Goal: Book appointment/travel/reservation

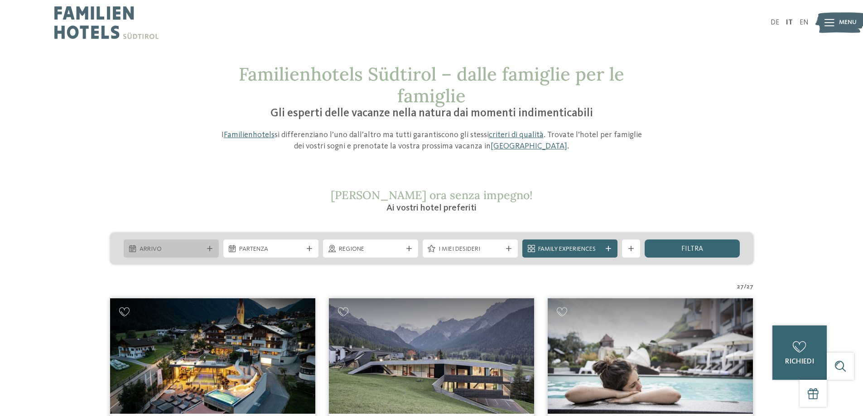
click at [142, 244] on div "Arrivo" at bounding box center [171, 249] width 68 height 10
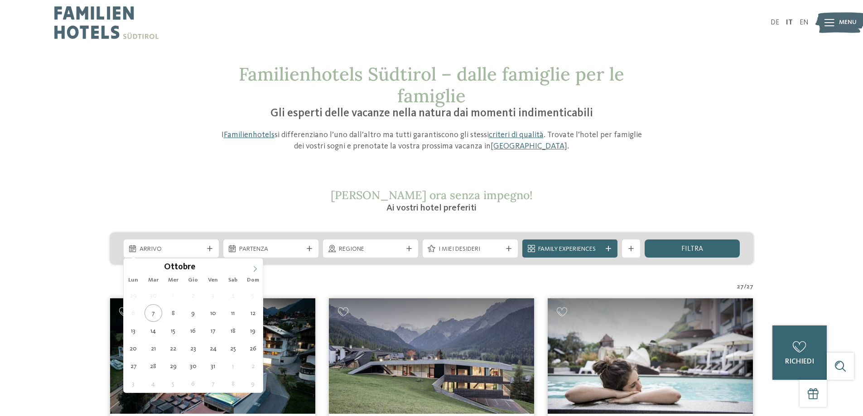
click at [258, 268] on icon at bounding box center [255, 269] width 6 height 6
type input "****"
click at [258, 268] on icon at bounding box center [255, 269] width 6 height 6
click at [184, 299] on div "29 30 31 1 2 3 4 5 6 7 8 9 10 11 12 13 14 15 16 17 18 19 20 21 22 23 24 25 26 2…" at bounding box center [194, 340] width 140 height 106
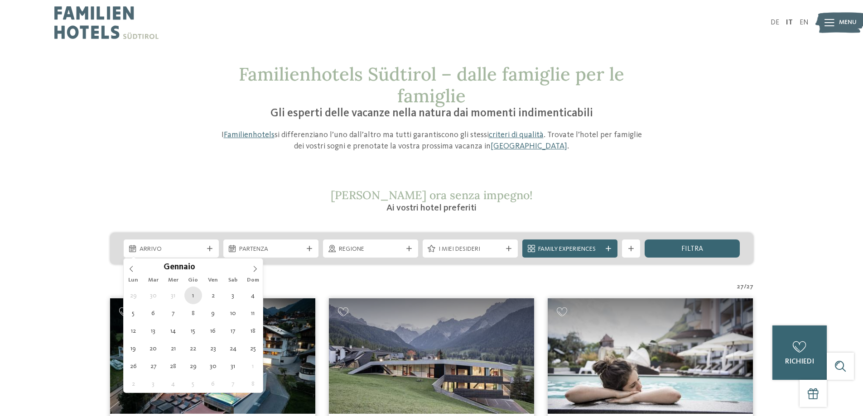
type div "[DATE]"
type input "****"
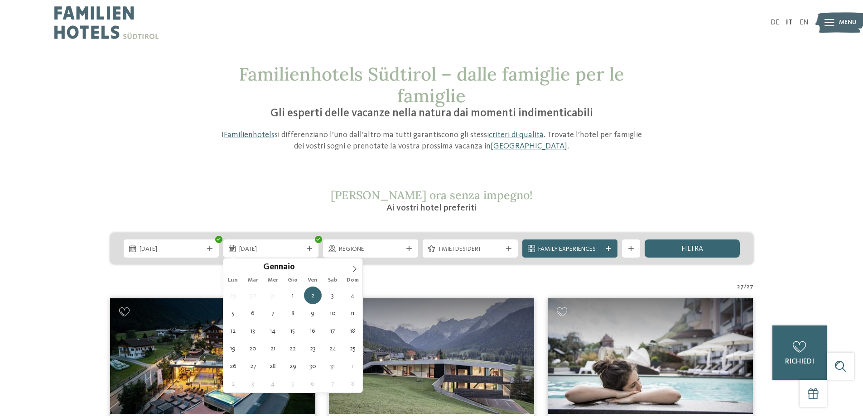
type div "[DATE]"
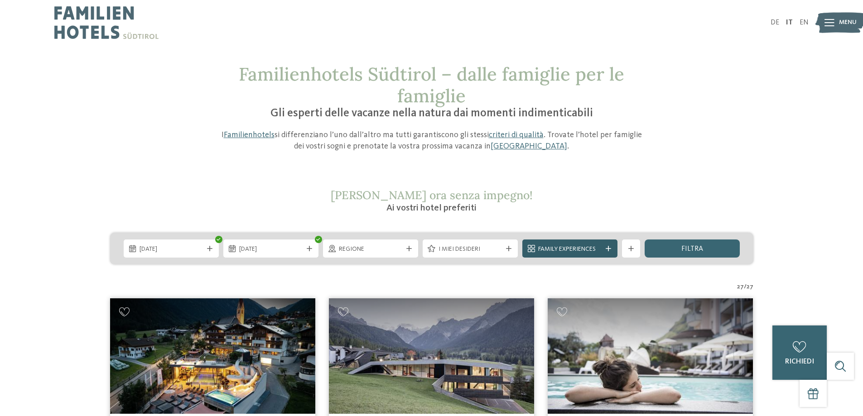
click at [589, 249] on span "Family Experiences" at bounding box center [569, 249] width 63 height 9
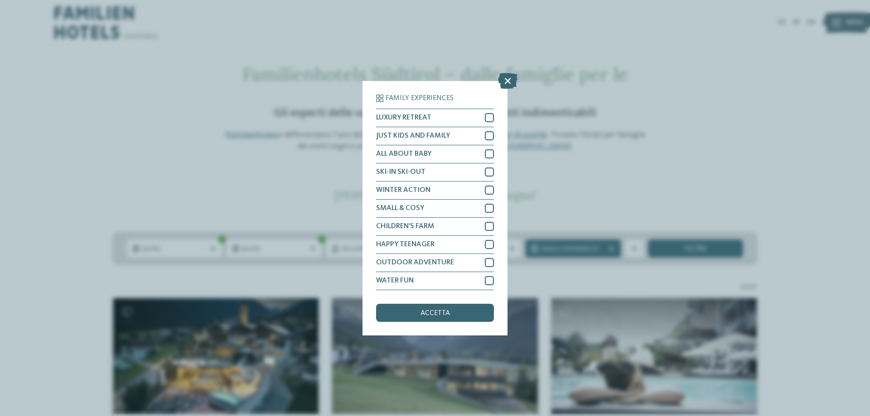
drag, startPoint x: 499, startPoint y: 77, endPoint x: 529, endPoint y: 89, distance: 32.7
click at [499, 77] on icon at bounding box center [507, 81] width 19 height 16
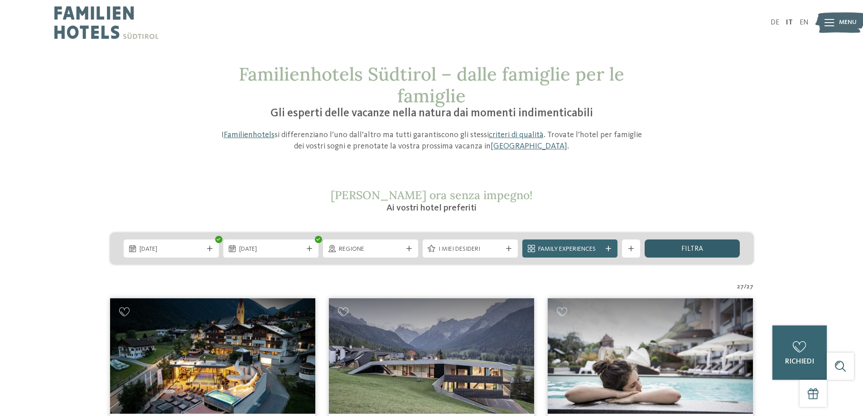
click at [693, 247] on span "filtra" at bounding box center [693, 249] width 22 height 7
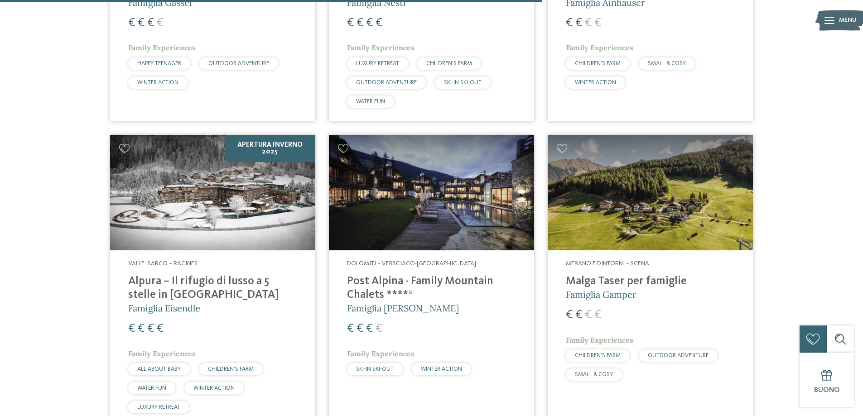
scroll to position [1430, 0]
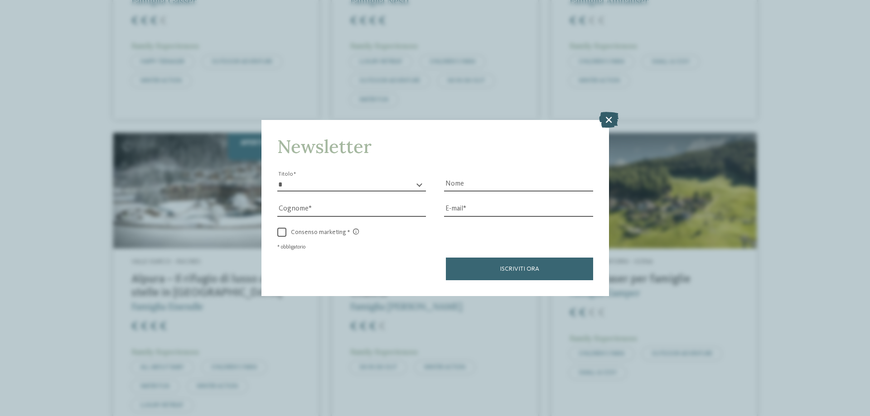
click at [605, 120] on icon at bounding box center [608, 120] width 19 height 16
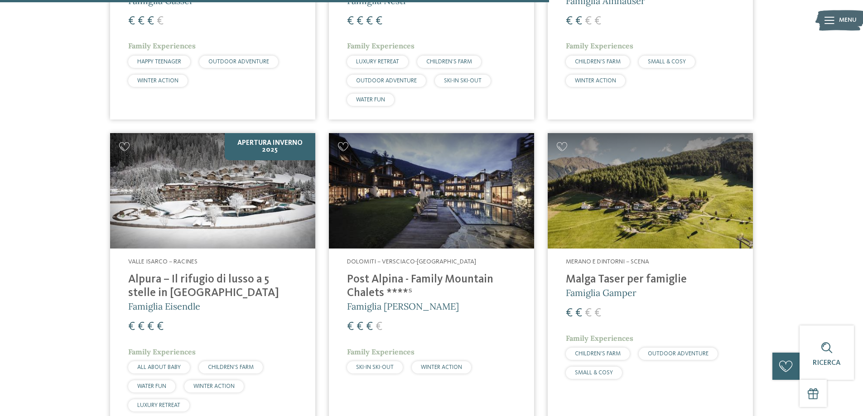
drag, startPoint x: 108, startPoint y: 279, endPoint x: 186, endPoint y: 291, distance: 79.0
click at [197, 295] on article "Apertura inverno 2025 Valle Isarco – Racines Alpura – Il rifugio di lusso a 5 s…" at bounding box center [212, 279] width 219 height 306
copy h4 "Alpura – Il rifugio di lusso a 5 stelle in [GEOGRAPHIC_DATA]"
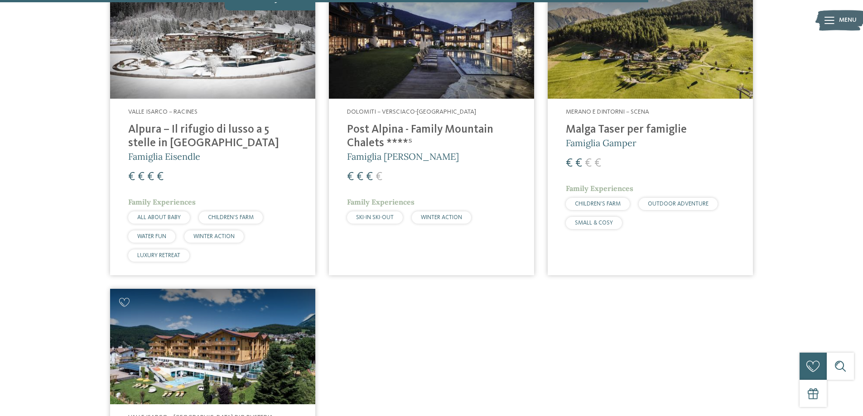
scroll to position [1702, 0]
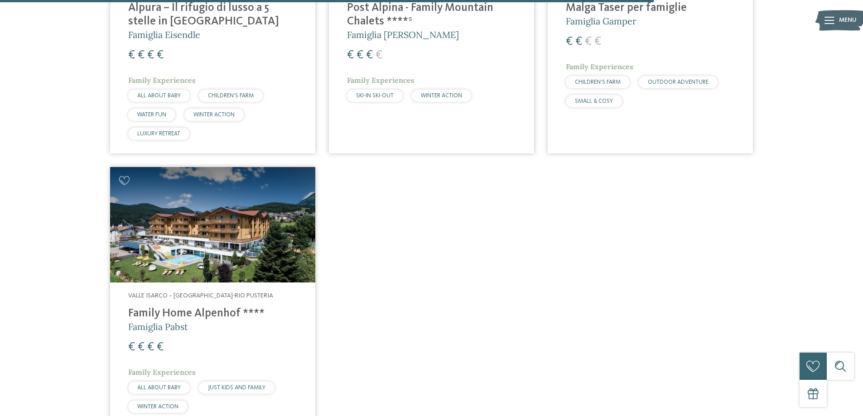
drag, startPoint x: 103, startPoint y: 308, endPoint x: 241, endPoint y: 309, distance: 137.8
click at [241, 309] on article "Valle Isarco – Maranza-Rio Pusteria Family Home Alpenhof **** Famiglia Pabst € …" at bounding box center [212, 296] width 219 height 273
copy h4 "Family Home Alpenhof"
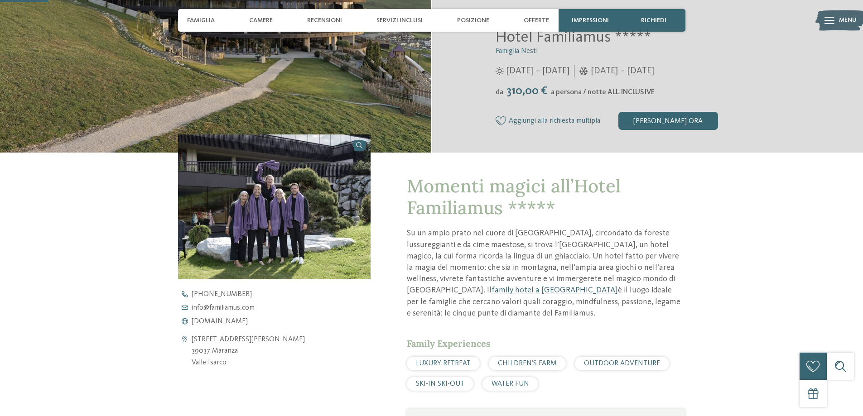
scroll to position [272, 0]
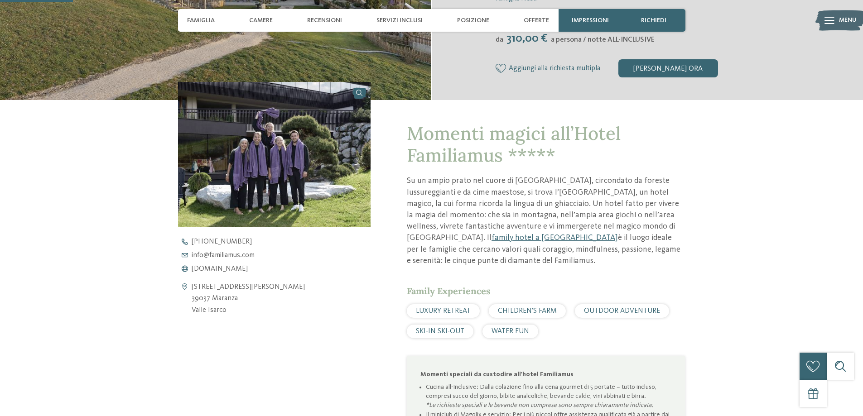
click at [284, 161] on img at bounding box center [274, 154] width 193 height 145
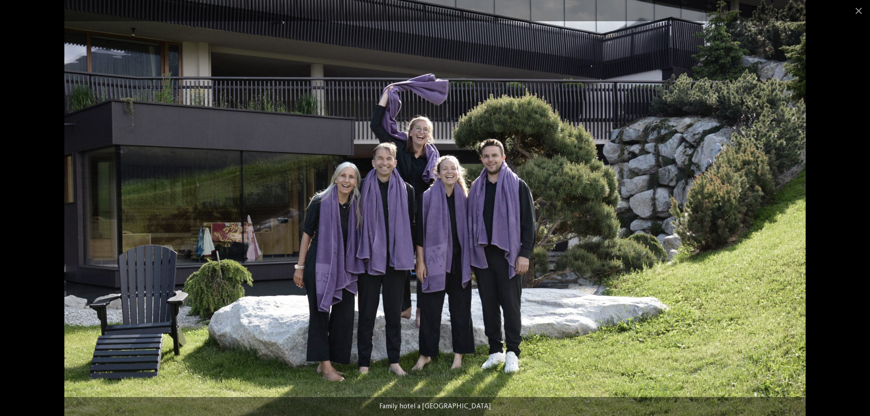
click at [766, 184] on img at bounding box center [434, 208] width 741 height 416
click at [846, 183] on div at bounding box center [435, 208] width 870 height 416
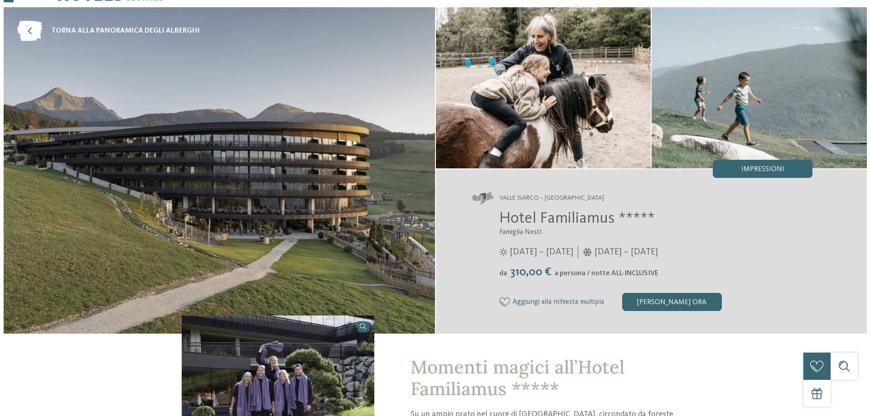
scroll to position [0, 0]
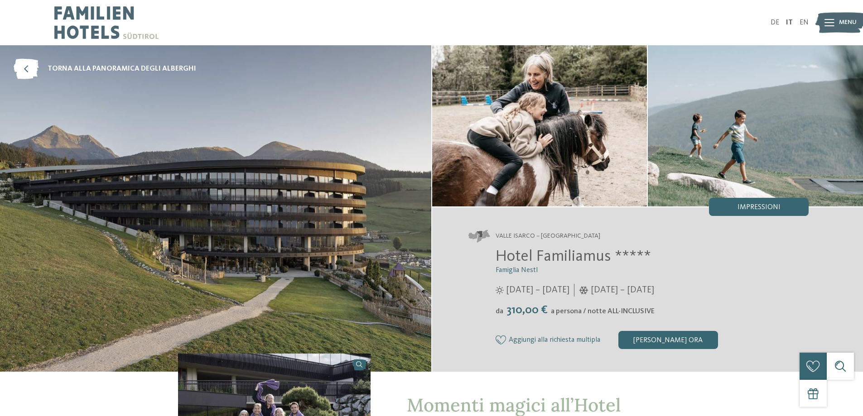
click at [691, 142] on img at bounding box center [755, 125] width 215 height 161
click at [736, 203] on div "Impressioni" at bounding box center [759, 207] width 100 height 18
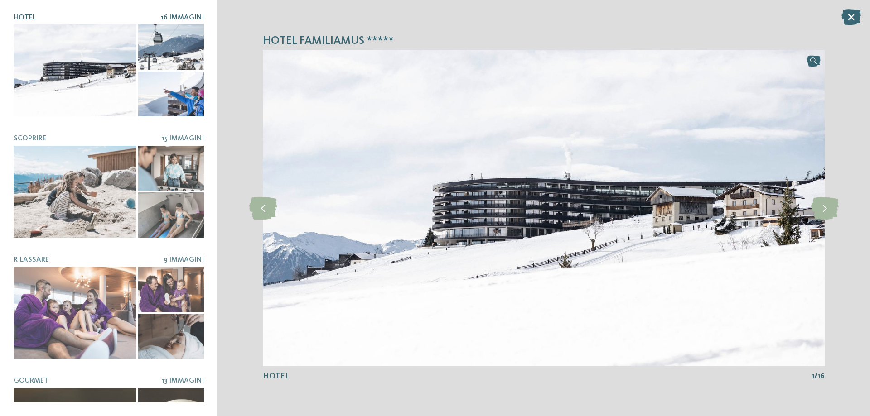
click at [84, 84] on div at bounding box center [75, 70] width 123 height 92
click at [814, 210] on icon at bounding box center [825, 208] width 28 height 23
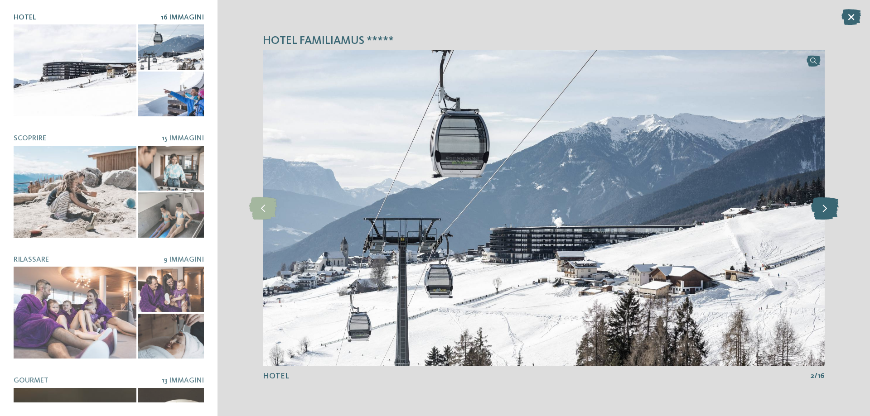
click at [814, 210] on icon at bounding box center [825, 208] width 28 height 23
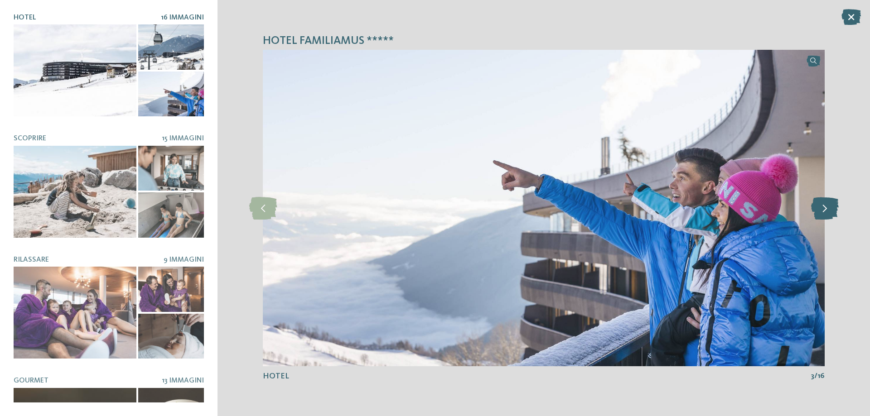
click at [814, 210] on icon at bounding box center [825, 208] width 28 height 23
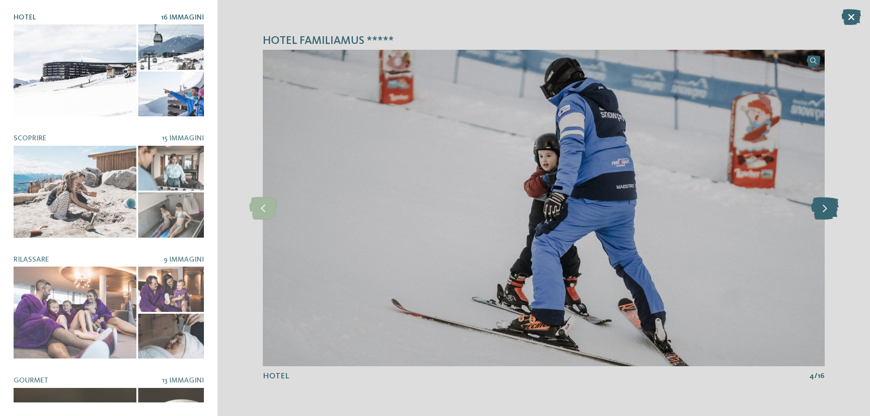
click at [814, 210] on icon at bounding box center [825, 208] width 28 height 23
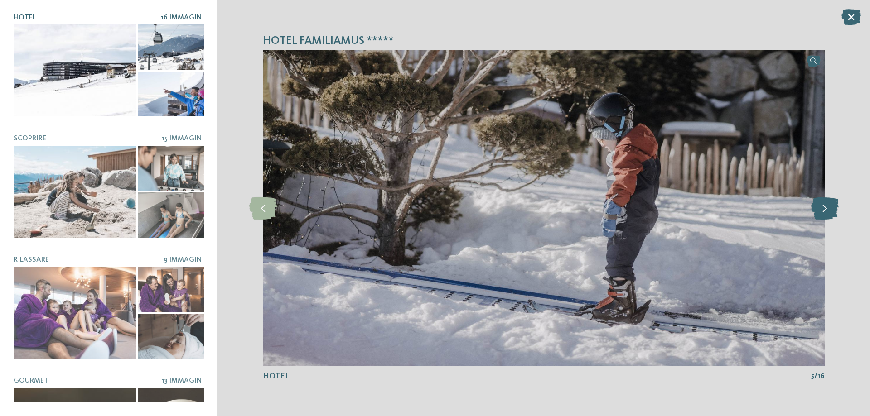
click at [814, 210] on icon at bounding box center [825, 208] width 28 height 23
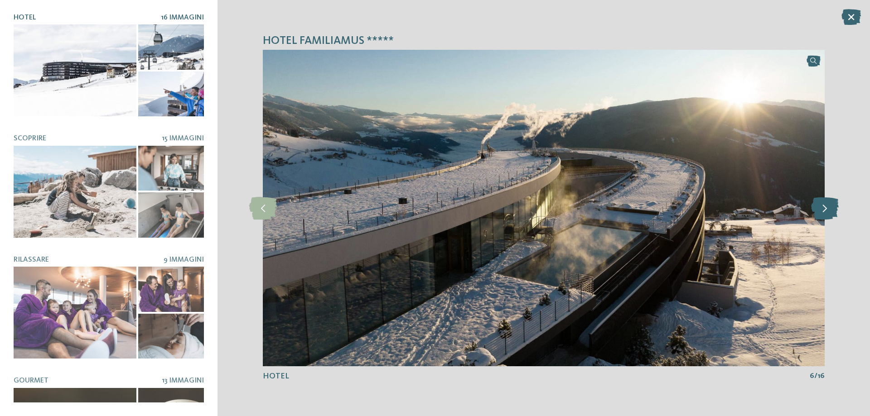
click at [819, 210] on icon at bounding box center [825, 208] width 28 height 23
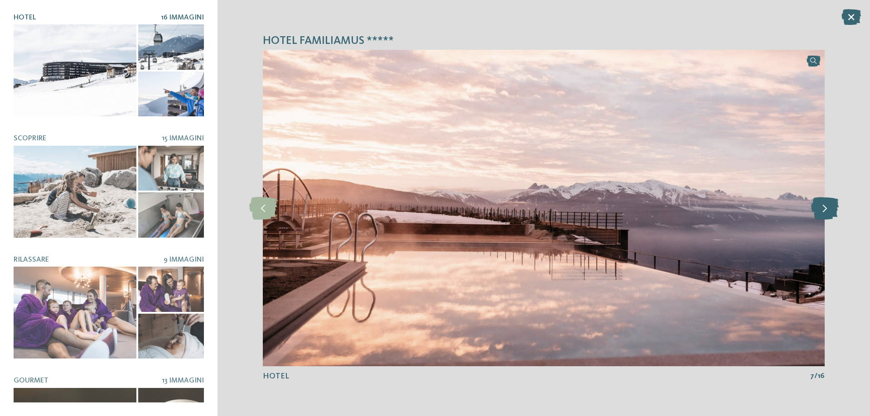
click at [819, 210] on icon at bounding box center [825, 208] width 28 height 23
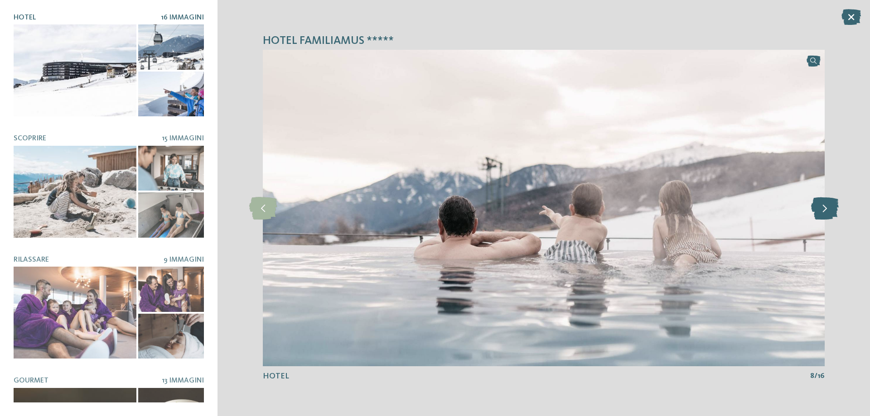
click at [819, 210] on icon at bounding box center [825, 208] width 28 height 23
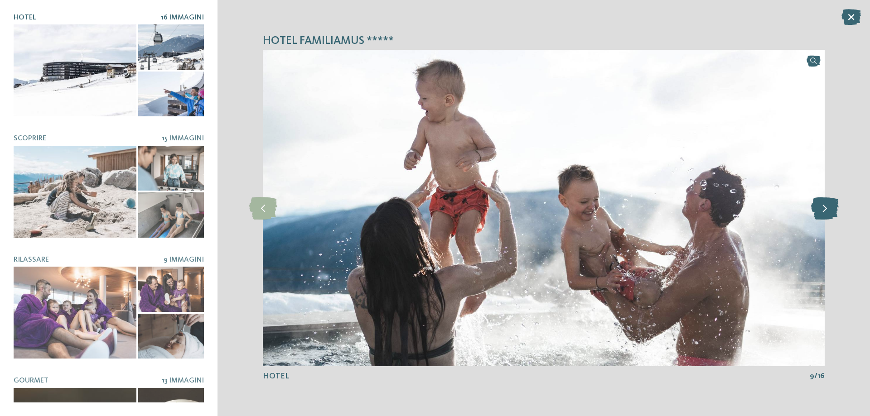
click at [819, 210] on icon at bounding box center [825, 208] width 28 height 23
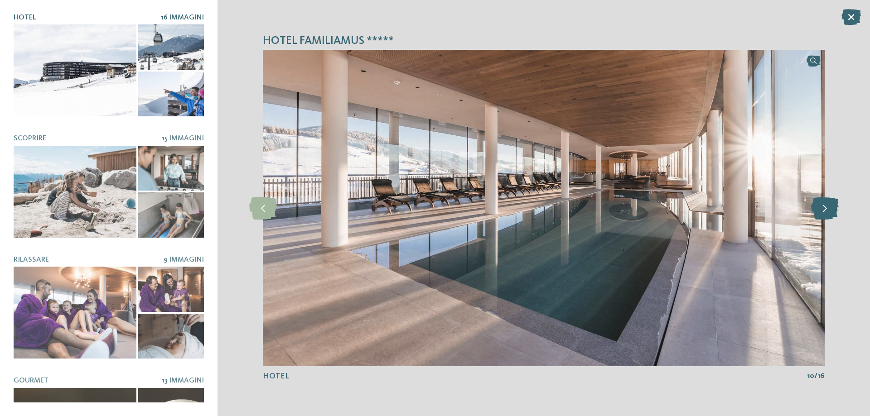
click at [819, 210] on icon at bounding box center [825, 208] width 28 height 23
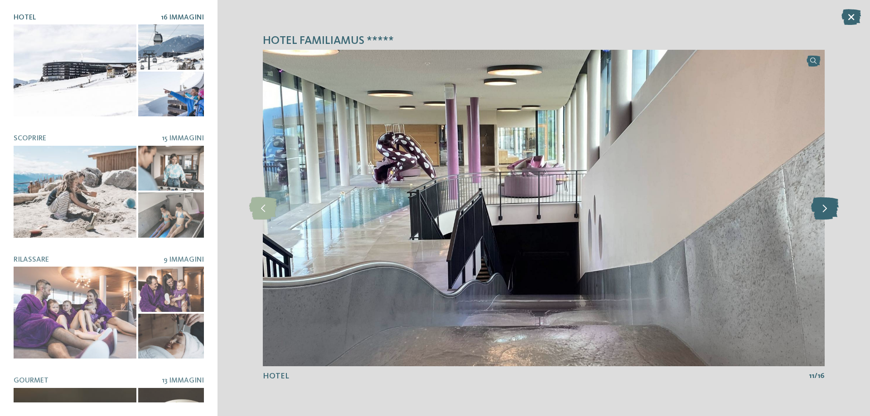
click at [819, 210] on icon at bounding box center [825, 208] width 28 height 23
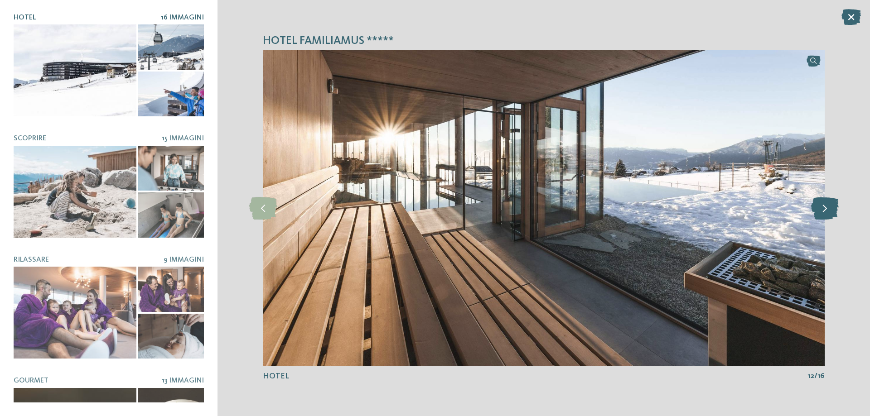
click at [819, 210] on icon at bounding box center [825, 208] width 28 height 23
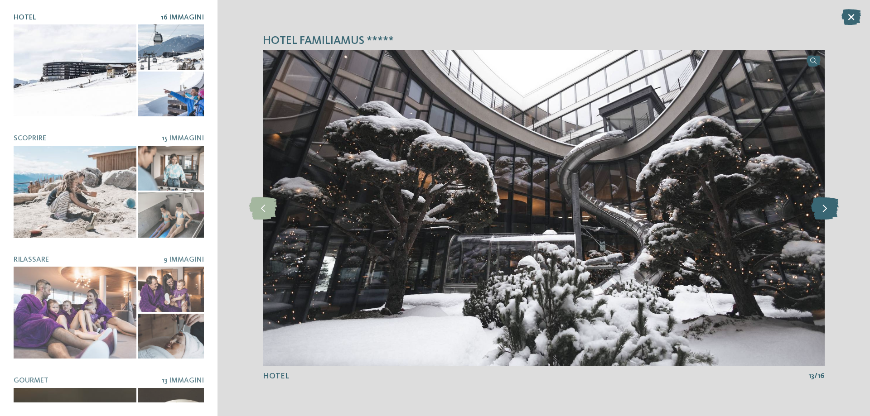
click at [819, 210] on icon at bounding box center [825, 208] width 28 height 23
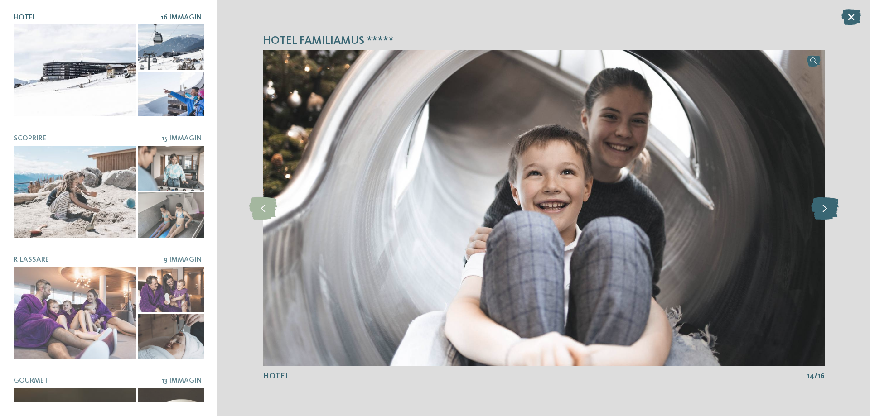
click at [819, 210] on icon at bounding box center [825, 208] width 28 height 23
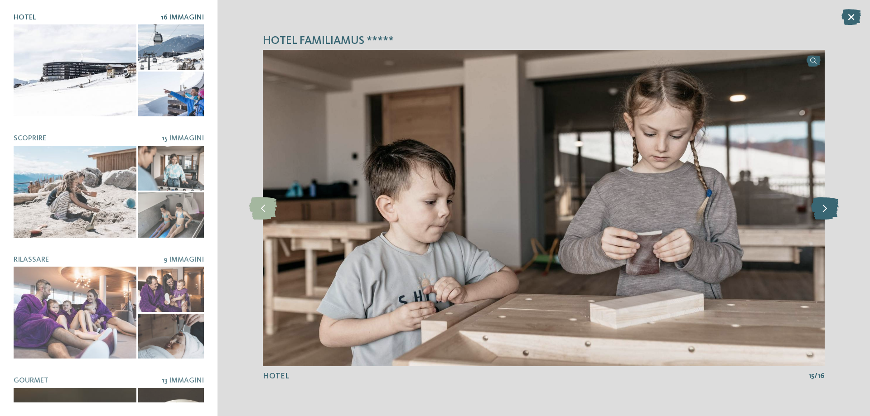
click at [819, 210] on icon at bounding box center [825, 208] width 28 height 23
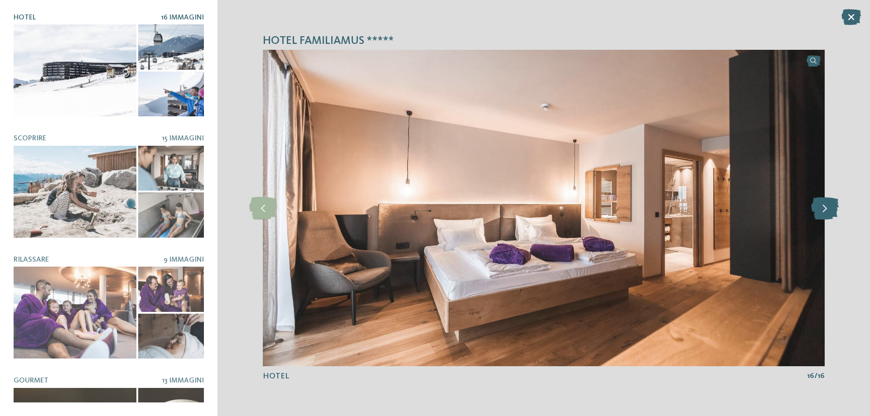
click at [819, 210] on icon at bounding box center [825, 208] width 28 height 23
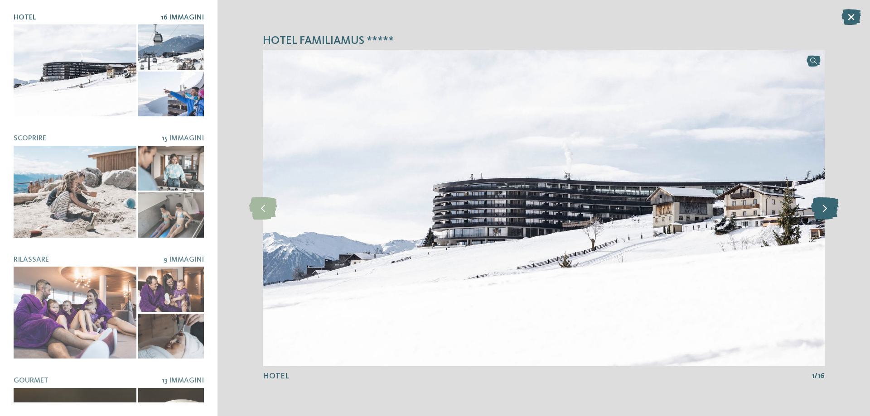
click at [819, 210] on icon at bounding box center [825, 208] width 28 height 23
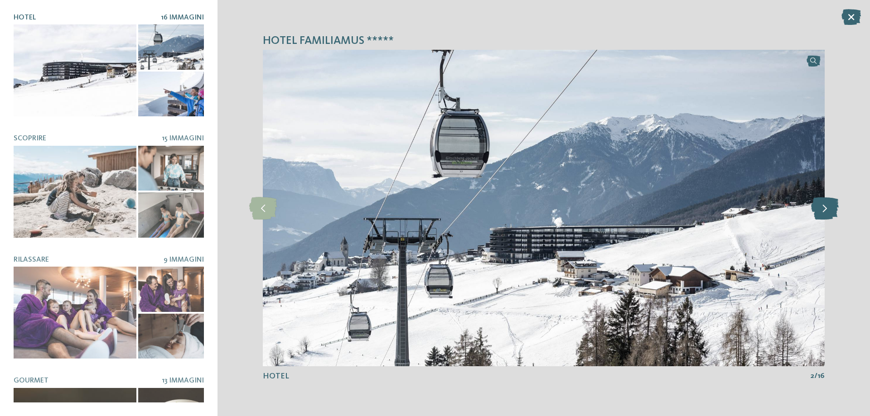
click at [819, 210] on icon at bounding box center [825, 208] width 28 height 23
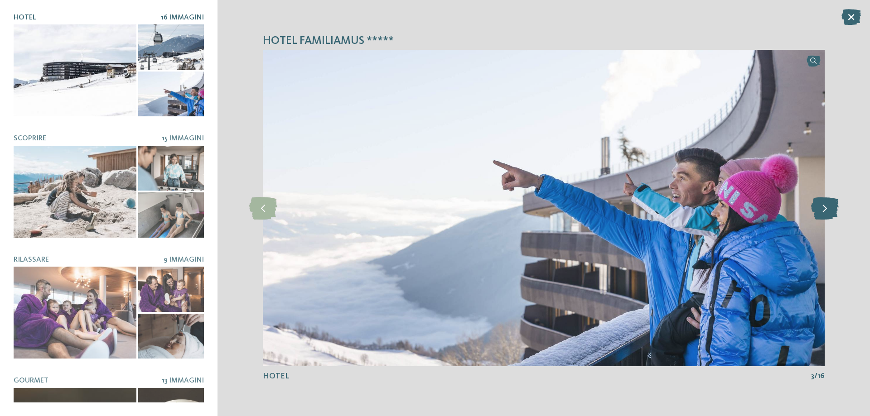
click at [819, 210] on icon at bounding box center [825, 208] width 28 height 23
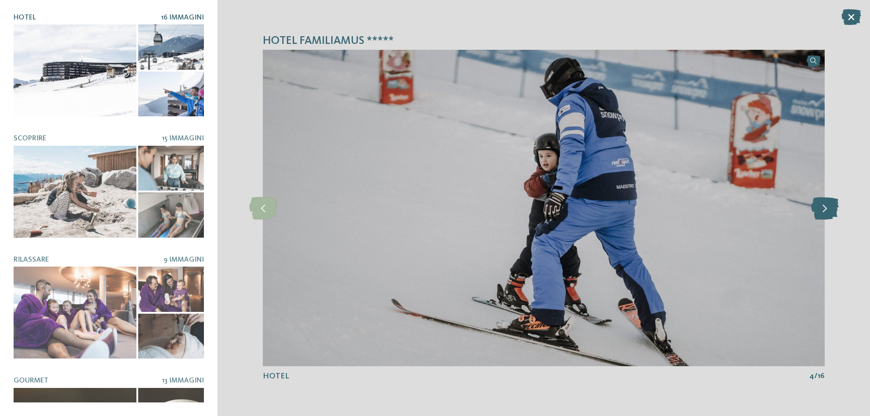
click at [819, 210] on icon at bounding box center [825, 208] width 28 height 23
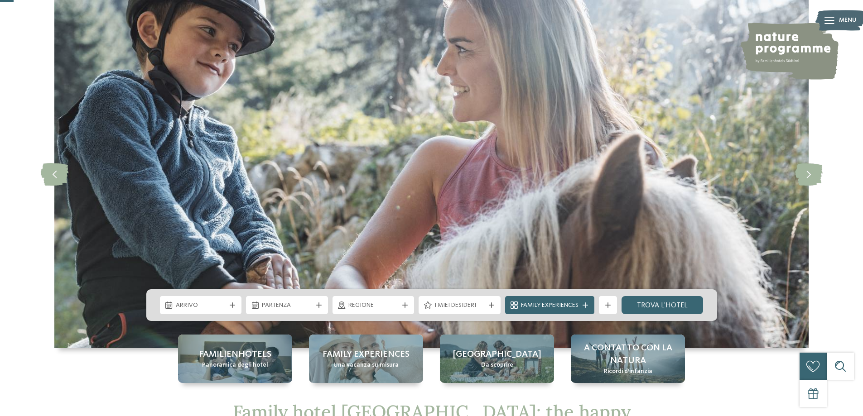
scroll to position [91, 0]
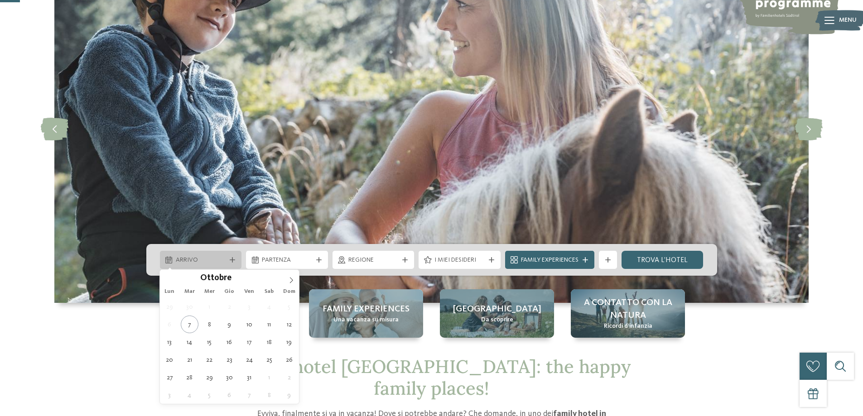
click at [216, 264] on span "Arrivo" at bounding box center [201, 260] width 50 height 9
click at [288, 278] on icon at bounding box center [291, 280] width 6 height 6
type div "01.01.2026"
type input "****"
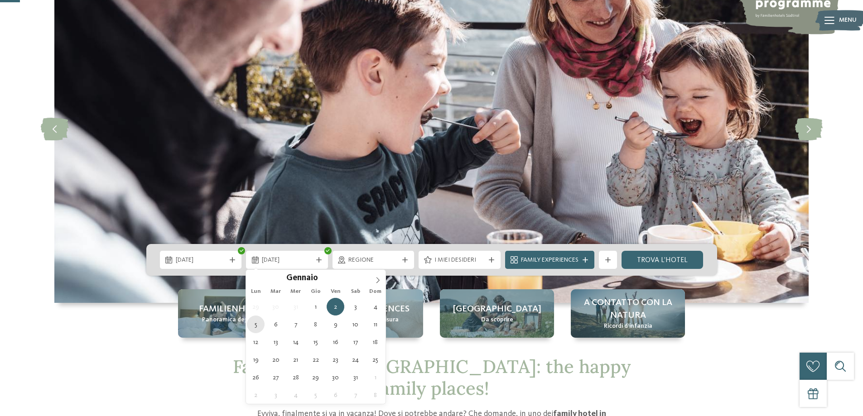
type div "05.01.2026"
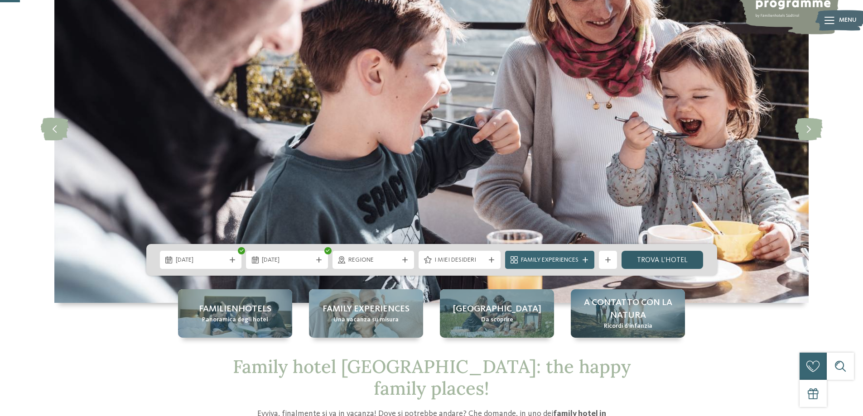
click at [672, 259] on link "trova l’hotel" at bounding box center [663, 260] width 82 height 18
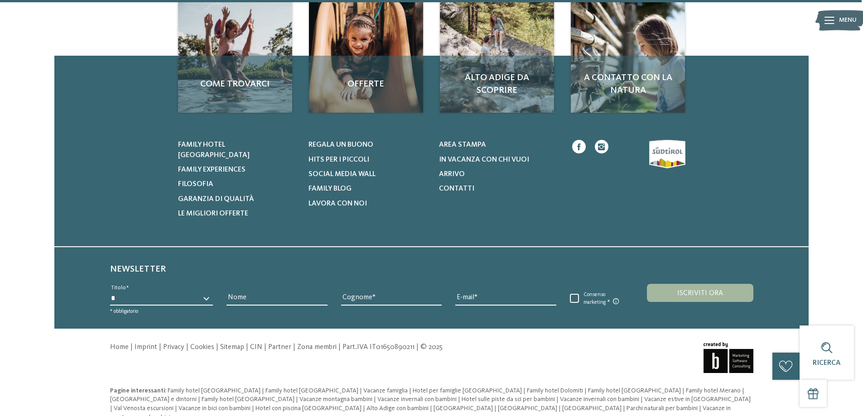
scroll to position [2266, 0]
